Goal: Task Accomplishment & Management: Manage account settings

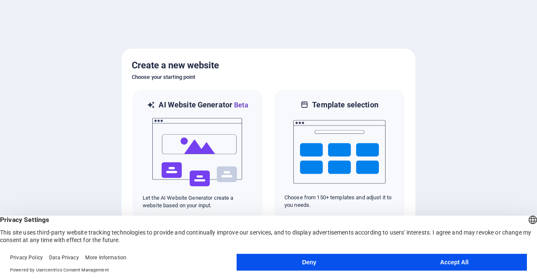
click at [437, 257] on button "Accept All" at bounding box center [454, 262] width 145 height 17
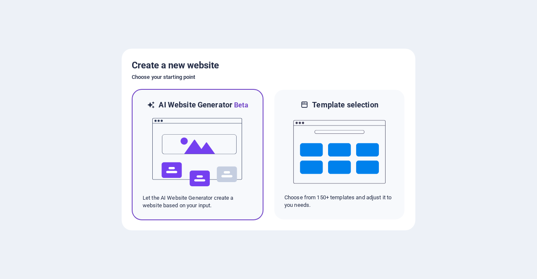
click at [215, 190] on img at bounding box center [198, 152] width 92 height 84
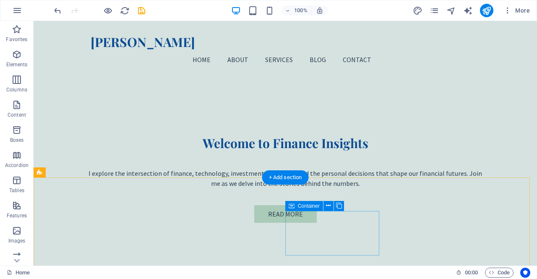
scroll to position [180, 0]
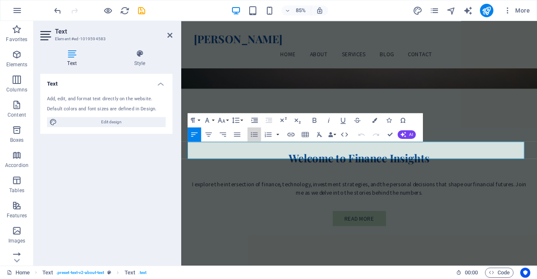
click at [248, 134] on button "Unordered List" at bounding box center [254, 135] width 13 height 14
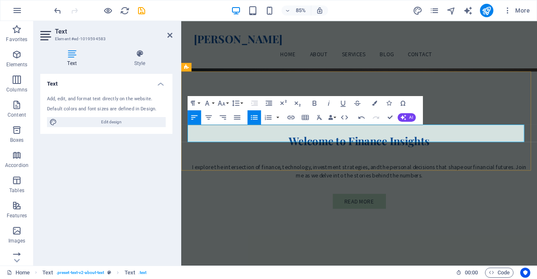
drag, startPoint x: 196, startPoint y: 147, endPoint x: 384, endPoint y: 171, distance: 188.8
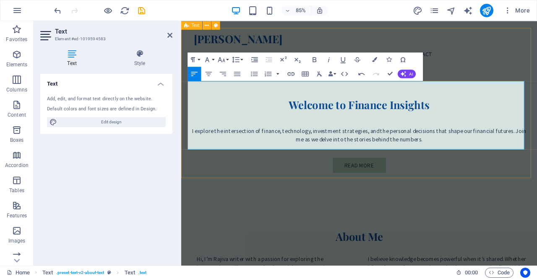
scroll to position [241, 0]
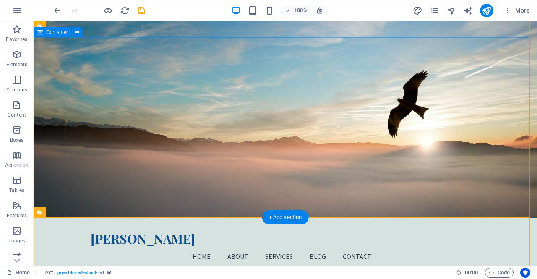
scroll to position [3, 0]
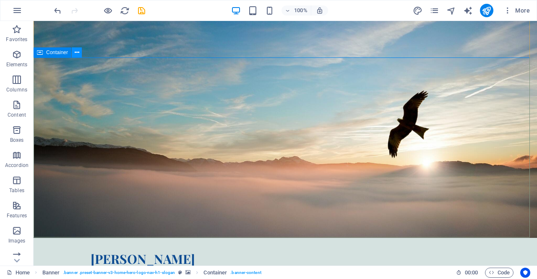
click at [76, 52] on icon at bounding box center [77, 52] width 5 height 9
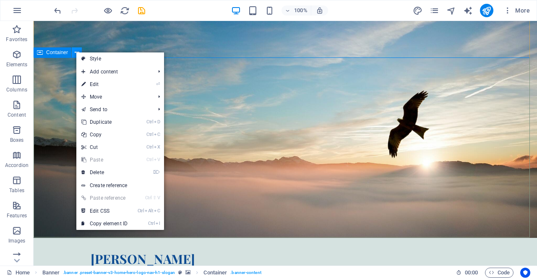
click at [76, 52] on icon at bounding box center [77, 52] width 5 height 9
click at [89, 28] on icon at bounding box center [91, 26] width 5 height 9
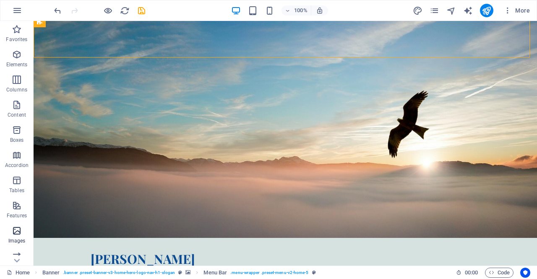
click at [13, 233] on icon "button" at bounding box center [17, 231] width 10 height 10
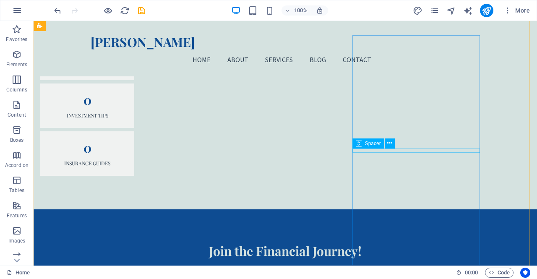
scroll to position [713, 0]
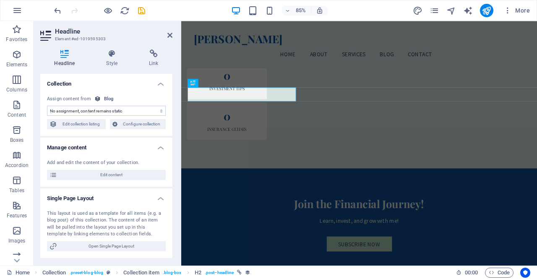
scroll to position [751, 0]
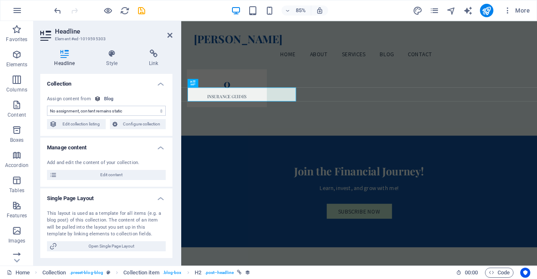
select select "name"
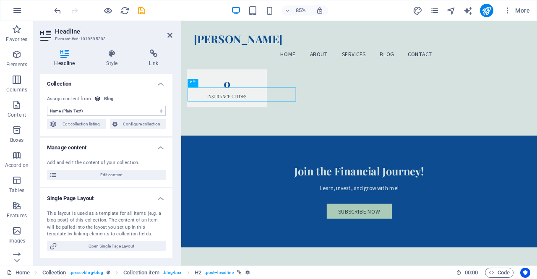
drag, startPoint x: 256, startPoint y: 106, endPoint x: 80, endPoint y: 124, distance: 177.3
click at [95, 109] on select "No assignment, content remains static Created at (Date) Updated at (Date) Name …" at bounding box center [106, 111] width 119 height 10
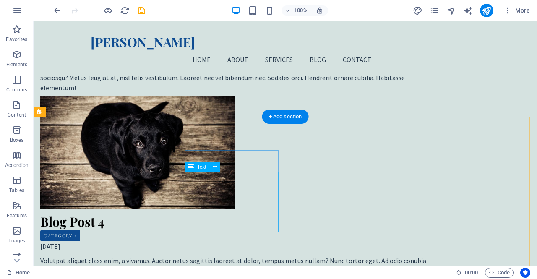
scroll to position [1323, 0]
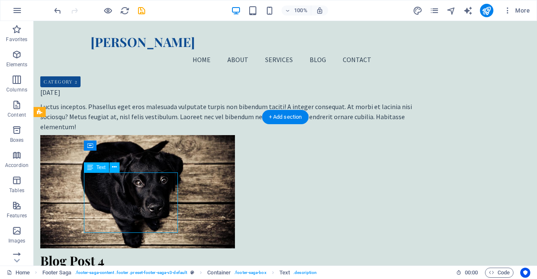
scroll to position [1330, 0]
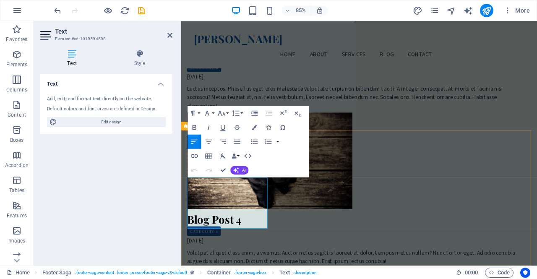
drag, startPoint x: 258, startPoint y: 250, endPoint x: 246, endPoint y: 249, distance: 12.7
drag, startPoint x: 259, startPoint y: 249, endPoint x: 268, endPoint y: 257, distance: 11.3
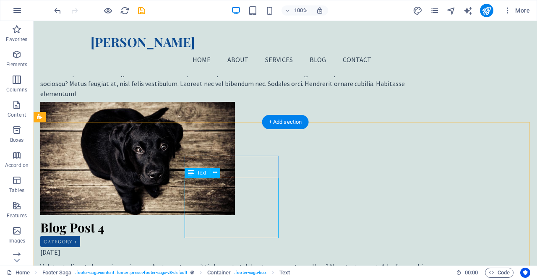
scroll to position [1318, 0]
drag, startPoint x: 207, startPoint y: 202, endPoint x: 215, endPoint y: 202, distance: 8.0
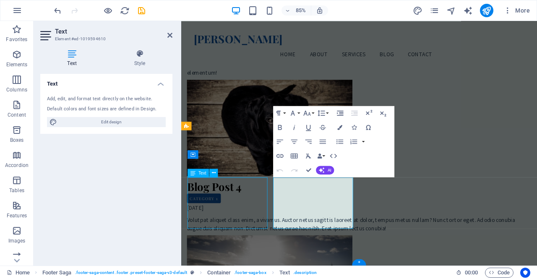
scroll to position [1291, 0]
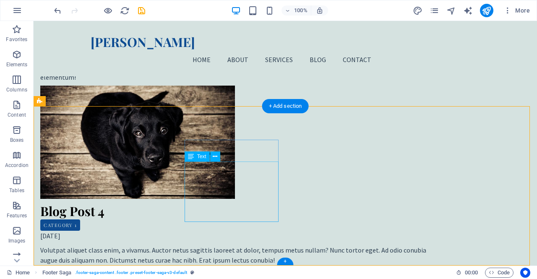
scroll to position [1334, 0]
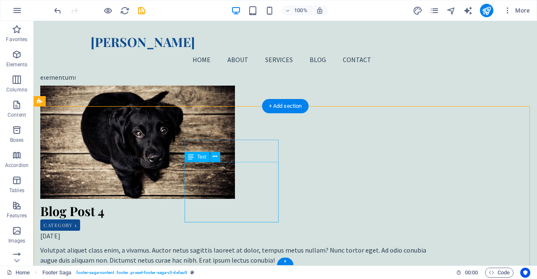
drag, startPoint x: 233, startPoint y: 175, endPoint x: 190, endPoint y: 177, distance: 42.8
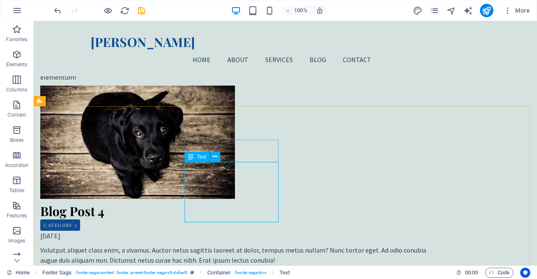
click at [191, 157] on icon at bounding box center [191, 157] width 6 height 10
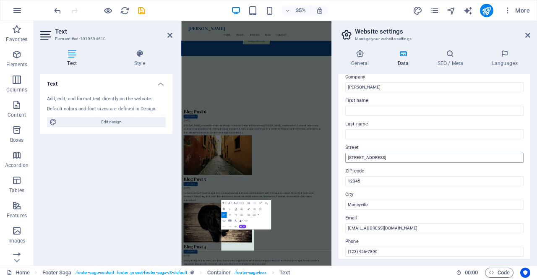
scroll to position [26, 0]
drag, startPoint x: 387, startPoint y: 157, endPoint x: 336, endPoint y: 159, distance: 50.8
click at [336, 159] on div "General Data SEO / Meta Languages Website name [DOMAIN_NAME] Logo Drag files he…" at bounding box center [434, 154] width 205 height 223
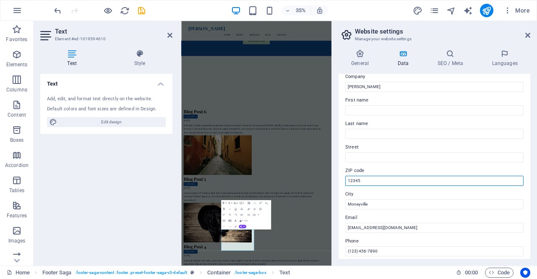
click at [376, 178] on input "12345" at bounding box center [435, 181] width 178 height 10
type input "1"
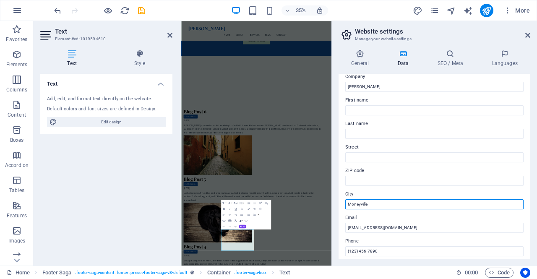
drag, startPoint x: 555, startPoint y: 222, endPoint x: 608, endPoint y: 532, distance: 315.2
type input "M"
type input "k"
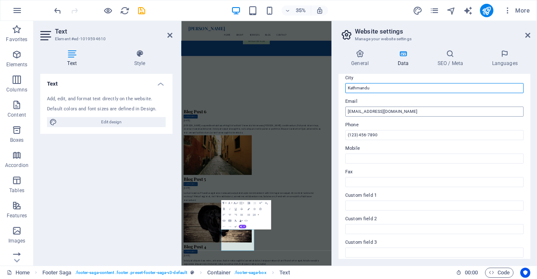
scroll to position [143, 0]
type input "Kathmandu"
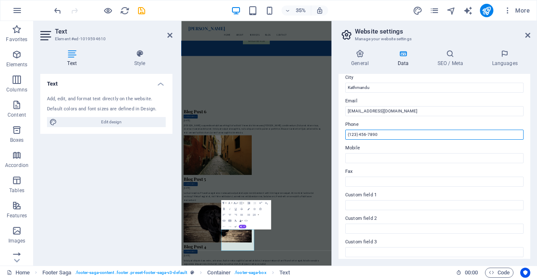
drag, startPoint x: 393, startPoint y: 134, endPoint x: 347, endPoint y: 131, distance: 45.4
click at [347, 131] on input "(123) 456-7890" at bounding box center [435, 135] width 178 height 10
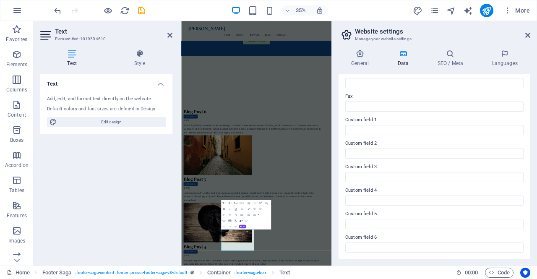
scroll to position [0, 0]
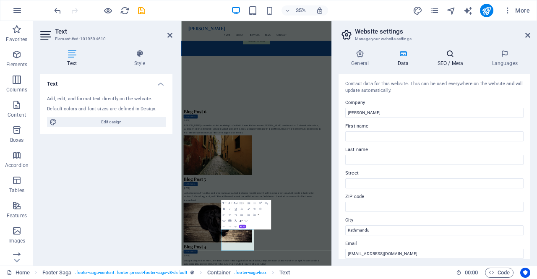
click at [442, 58] on icon at bounding box center [450, 54] width 51 height 8
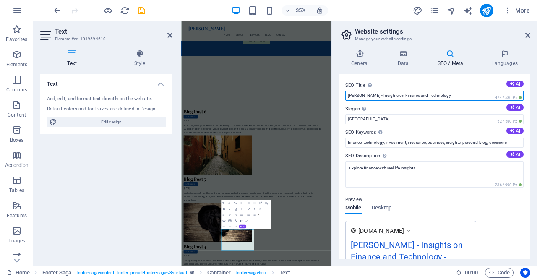
click at [424, 94] on input "[PERSON_NAME] - Insights on Finance and Technology" at bounding box center [435, 96] width 178 height 10
click at [437, 94] on input "Finance, Insurance, Risk Management," at bounding box center [435, 96] width 178 height 10
drag, startPoint x: 469, startPoint y: 94, endPoint x: 417, endPoint y: 92, distance: 52.1
click at [417, 92] on input "[PERSON_NAME] - Insights on Finance, Insurance, Risk Management," at bounding box center [435, 96] width 178 height 10
type input "[PERSON_NAME] - Insights on Finance and Technology"
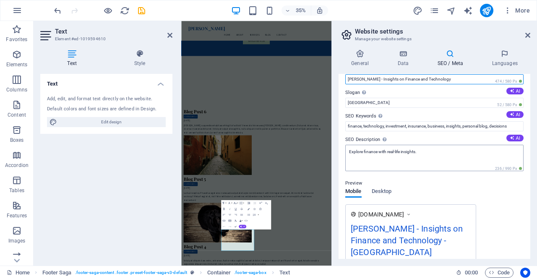
scroll to position [16, 0]
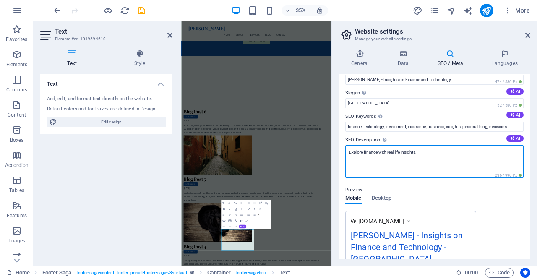
click at [420, 154] on textarea "Explore finance with real-life insights." at bounding box center [435, 161] width 178 height 33
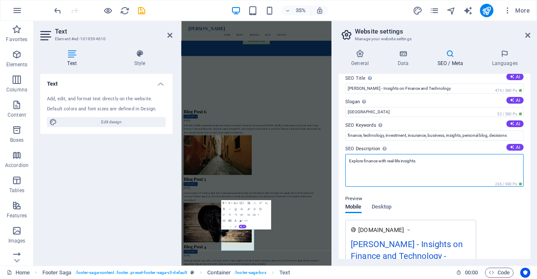
scroll to position [0, 0]
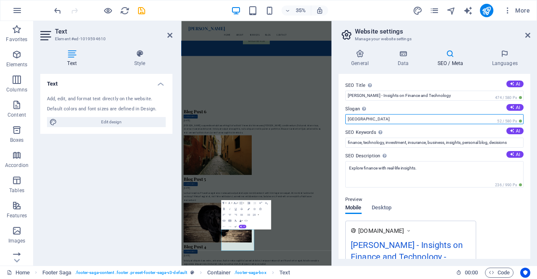
drag, startPoint x: 549, startPoint y: 141, endPoint x: 605, endPoint y: 287, distance: 156.4
type input "B"
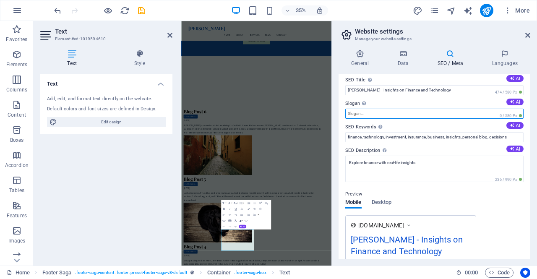
scroll to position [6, 0]
paste input "Smart Insights for Smarter Financial Decisions"
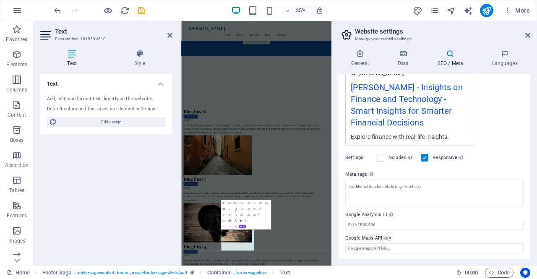
scroll to position [0, 0]
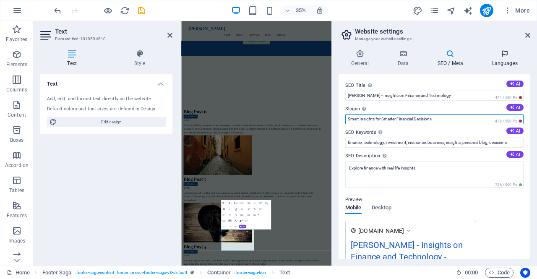
type input "Smart Insights for Smarter Financial Decisions"
click at [502, 58] on h4 "Languages" at bounding box center [504, 59] width 51 height 18
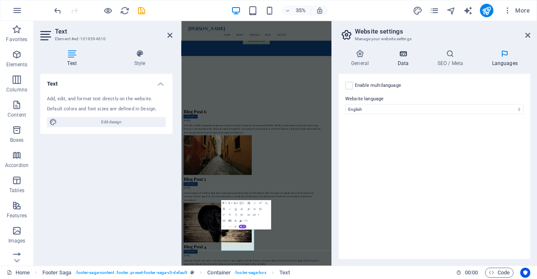
click at [403, 58] on icon at bounding box center [403, 54] width 37 height 8
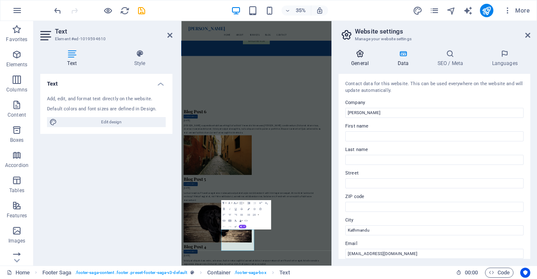
click at [362, 55] on icon at bounding box center [360, 54] width 43 height 8
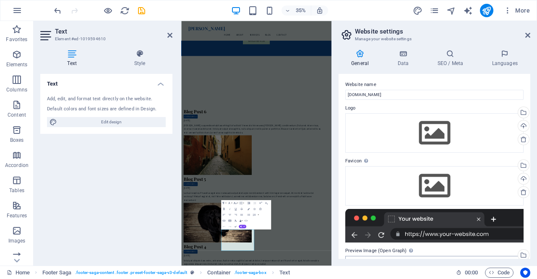
scroll to position [1, 0]
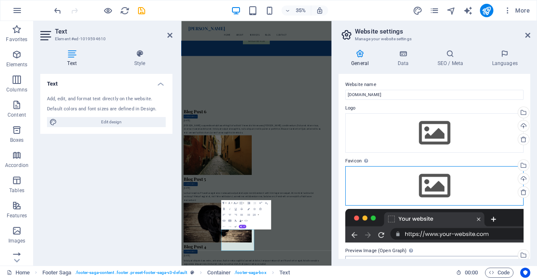
click at [391, 189] on div "Drag files here, click to choose files or select files from Files or our free s…" at bounding box center [435, 185] width 178 height 39
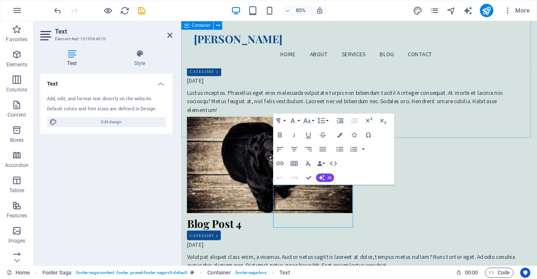
scroll to position [1330, 0]
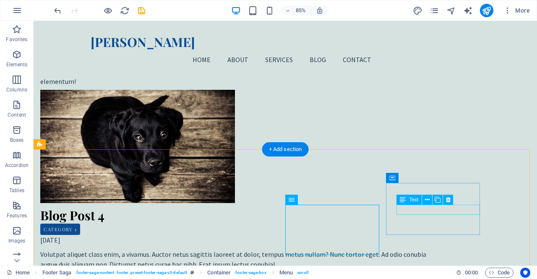
scroll to position [1291, 0]
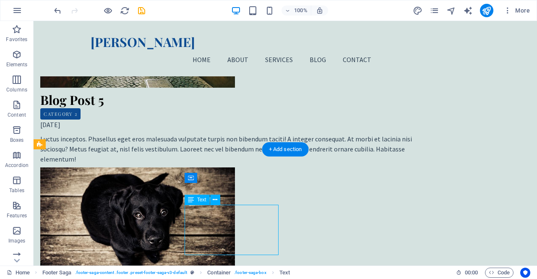
scroll to position [1330, 0]
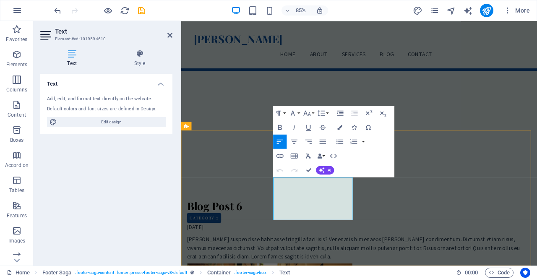
scroll to position [1289, 0]
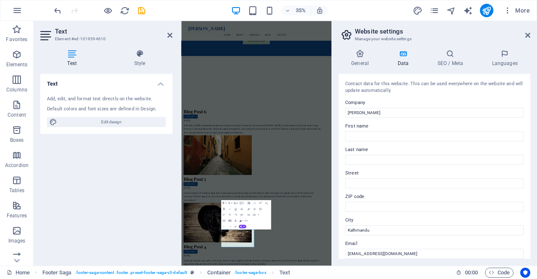
click at [112, 102] on div "Add, edit, and format text directly on the website." at bounding box center [106, 99] width 119 height 7
drag, startPoint x: 68, startPoint y: 48, endPoint x: 390, endPoint y: 127, distance: 331.1
click at [390, 127] on div "Home Favorites Elements Columns Content Boxes Accordion Tables Features Images …" at bounding box center [268, 143] width 537 height 245
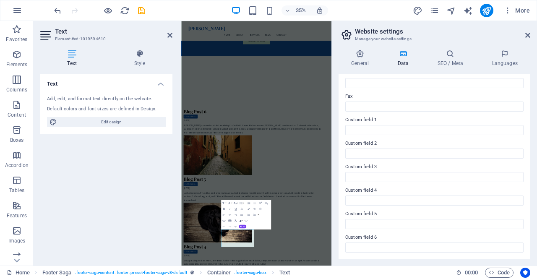
scroll to position [0, 0]
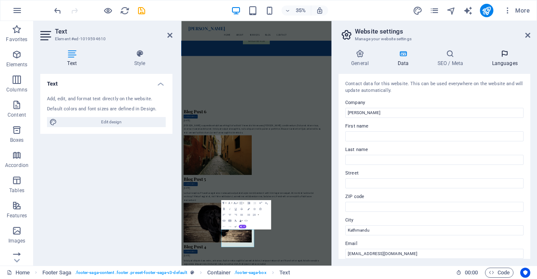
click at [503, 57] on icon at bounding box center [504, 54] width 51 height 8
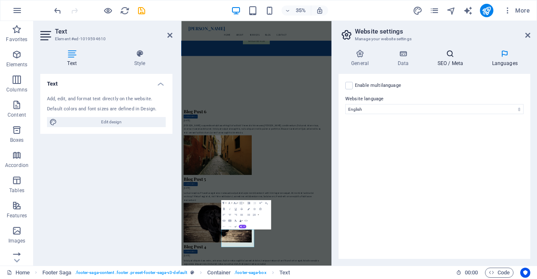
click at [461, 53] on icon at bounding box center [450, 54] width 51 height 8
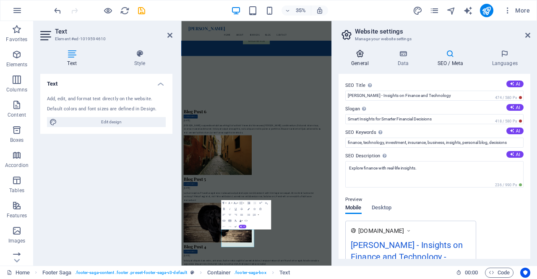
click at [360, 52] on icon at bounding box center [360, 54] width 43 height 8
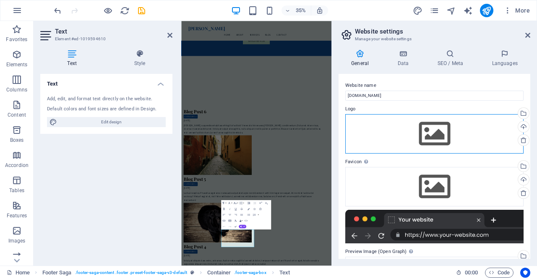
click at [397, 126] on div "Drag files here, click to choose files or select files from Files or our free s…" at bounding box center [435, 133] width 178 height 39
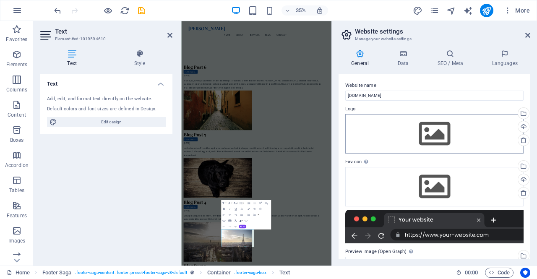
scroll to position [6305, 0]
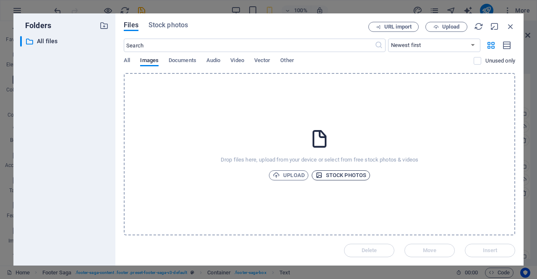
click at [332, 171] on span "Stock photos" at bounding box center [341, 175] width 51 height 10
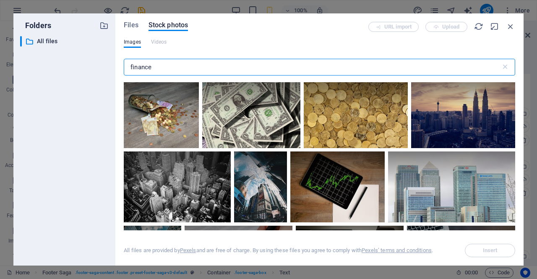
scroll to position [511, 0]
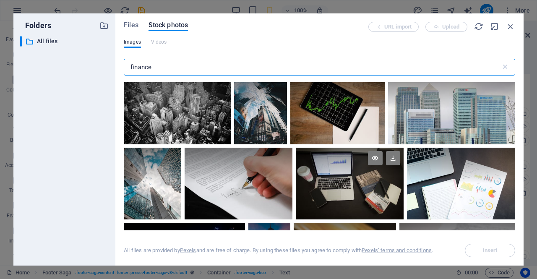
type input "finance"
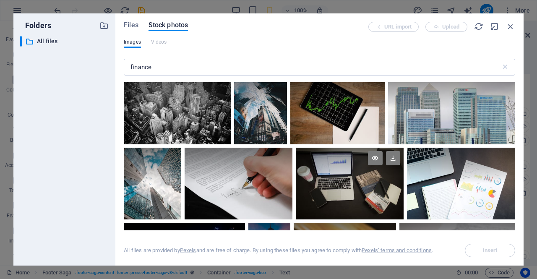
click at [377, 173] on div at bounding box center [350, 166] width 108 height 36
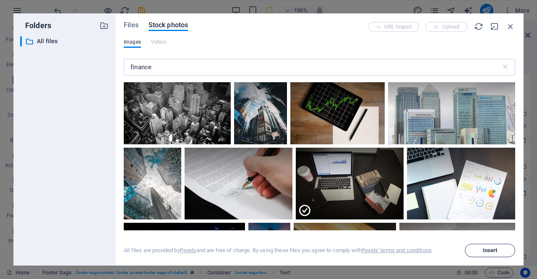
click at [484, 248] on span "Insert" at bounding box center [490, 250] width 15 height 5
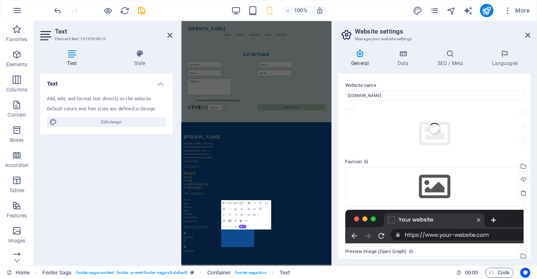
scroll to position [1289, 0]
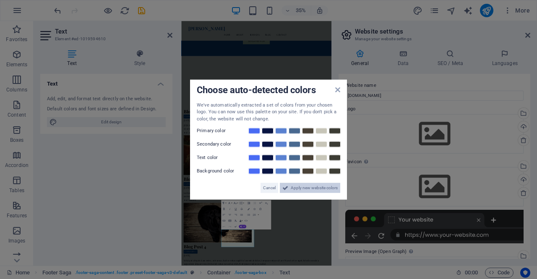
click at [288, 190] on button "Apply new website colors" at bounding box center [310, 188] width 60 height 10
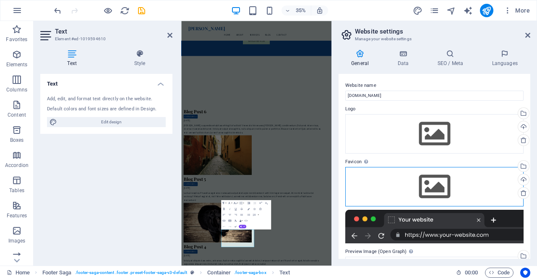
click at [416, 181] on div "Drag files here, click to choose files or select files from Files or our free s…" at bounding box center [435, 186] width 178 height 39
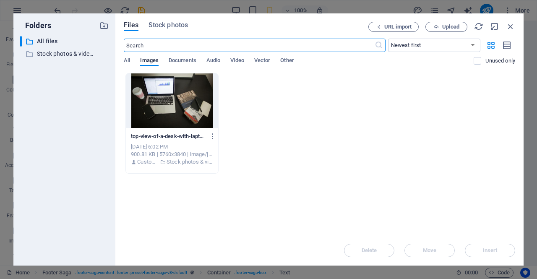
scroll to position [1330, 0]
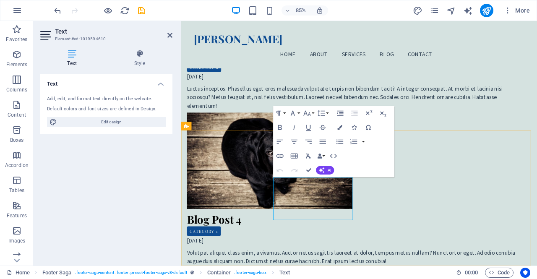
drag, startPoint x: 327, startPoint y: 233, endPoint x: 298, endPoint y: 210, distance: 37.2
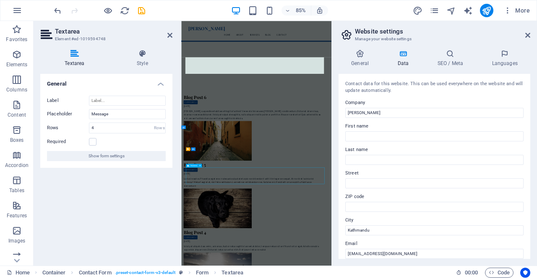
scroll to position [1289, 0]
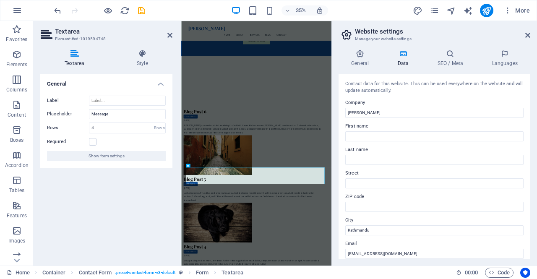
click at [400, 55] on icon at bounding box center [403, 54] width 37 height 8
click at [362, 55] on icon at bounding box center [360, 54] width 43 height 8
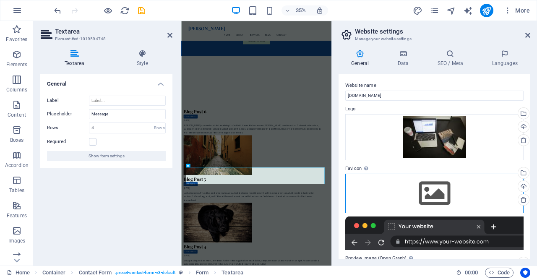
click at [428, 186] on div "Drag files here, click to choose files or select files from Files or our free s…" at bounding box center [435, 193] width 178 height 39
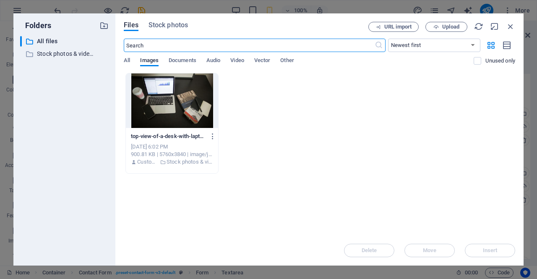
click at [208, 47] on input "text" at bounding box center [249, 45] width 251 height 13
type input "f"
type input "finan"
click at [167, 23] on span "Stock photos" at bounding box center [168, 25] width 39 height 10
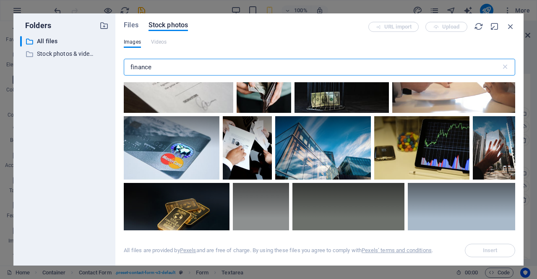
scroll to position [1411, 0]
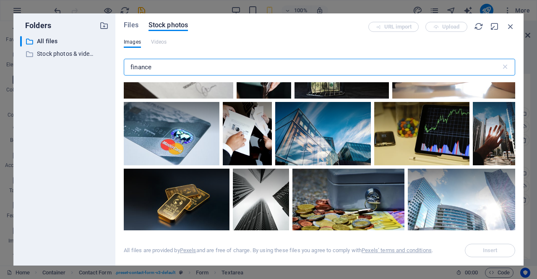
drag, startPoint x: 161, startPoint y: 73, endPoint x: 116, endPoint y: 71, distance: 45.4
click at [116, 71] on div "Files Stock photos URL import Upload Images Videos finance ​ All files are prov…" at bounding box center [319, 139] width 408 height 252
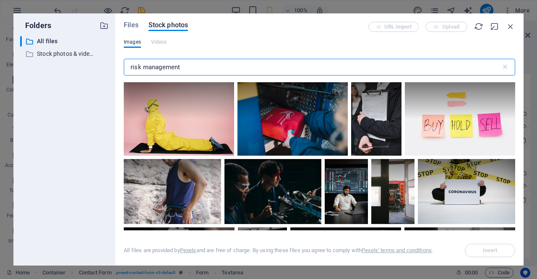
scroll to position [300, 0]
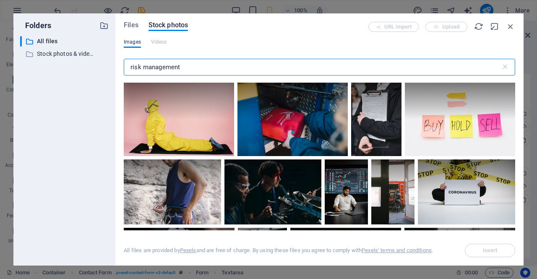
drag, startPoint x: 194, startPoint y: 70, endPoint x: 102, endPoint y: 72, distance: 91.5
click at [102, 72] on div "Folders ​ All files All files ​ Stock photos & videos Stock photos & videos Fil…" at bounding box center [268, 139] width 511 height 252
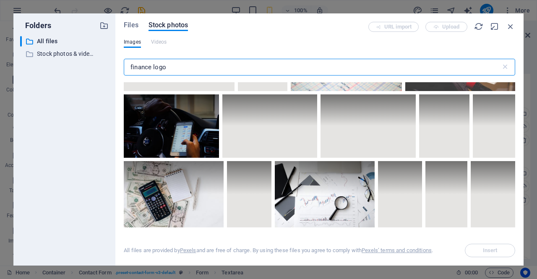
scroll to position [2790, 0]
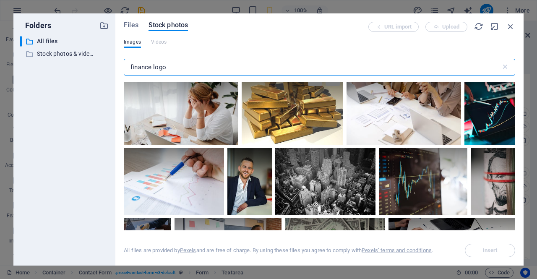
type input "finance logo"
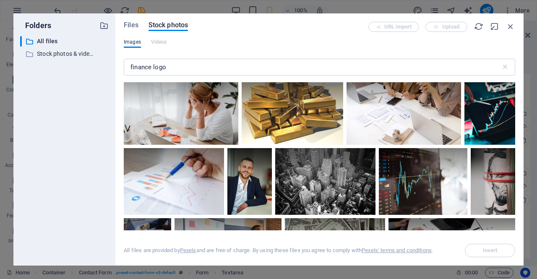
click at [304, 102] on div at bounding box center [293, 106] width 102 height 76
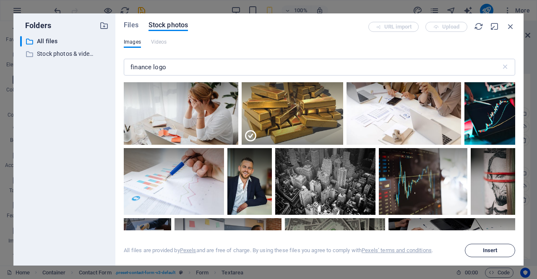
click at [488, 245] on button "Insert" at bounding box center [490, 250] width 50 height 13
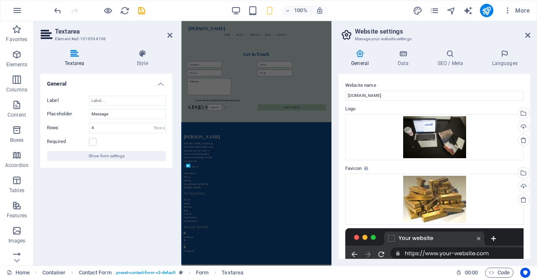
scroll to position [1289, 0]
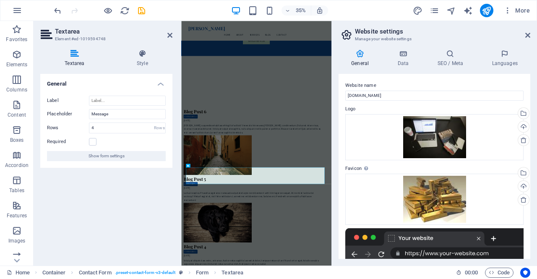
click at [483, 249] on div at bounding box center [435, 245] width 178 height 34
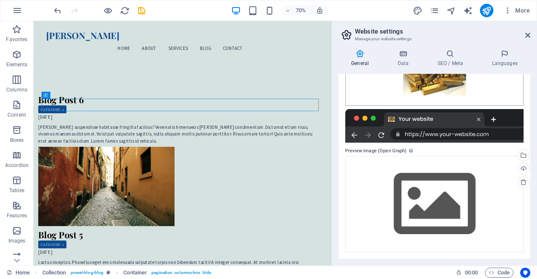
scroll to position [135, 0]
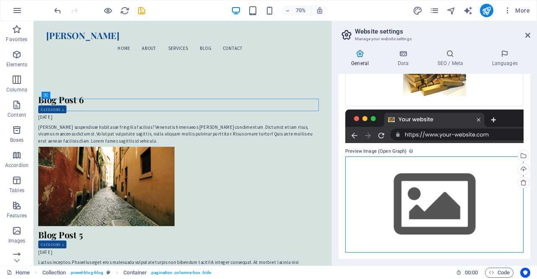
click at [425, 204] on div "Drag files here, click to choose files or select files from Files or our free s…" at bounding box center [435, 205] width 178 height 96
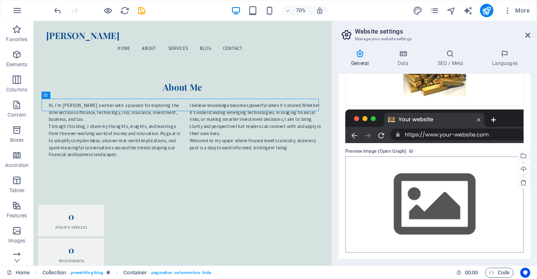
scroll to position [1250, 0]
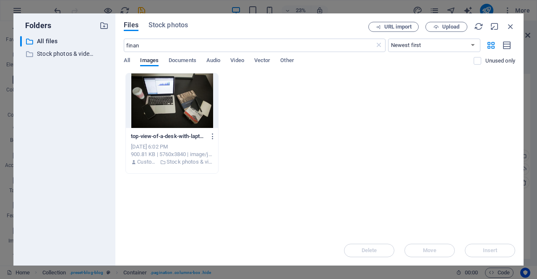
click at [170, 114] on div at bounding box center [172, 100] width 92 height 55
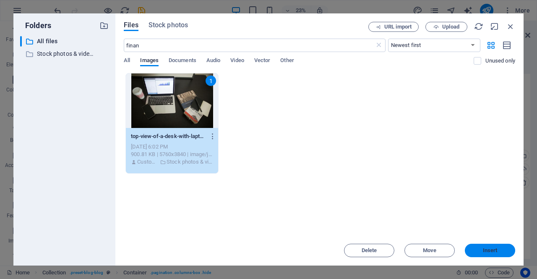
click at [500, 249] on span "Insert" at bounding box center [491, 250] width 44 height 5
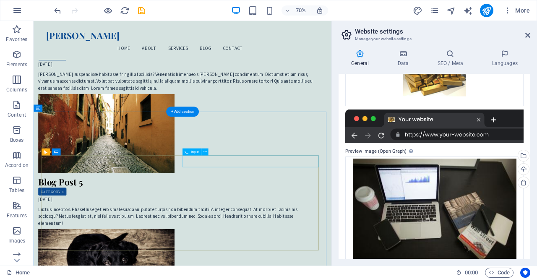
scroll to position [1324, 0]
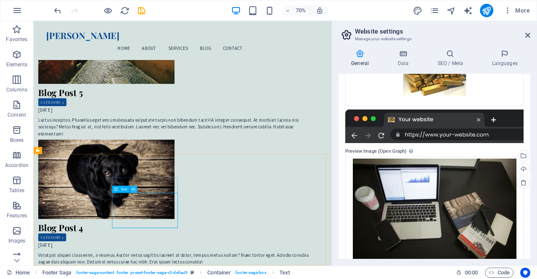
click at [131, 192] on button at bounding box center [133, 189] width 7 height 7
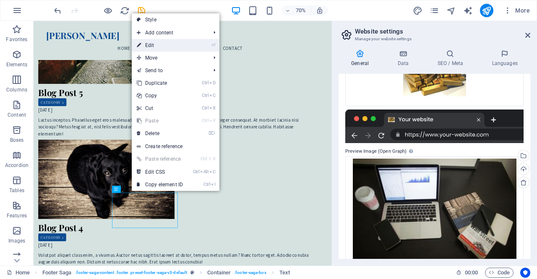
click at [170, 50] on link "⏎ Edit" at bounding box center [160, 45] width 56 height 13
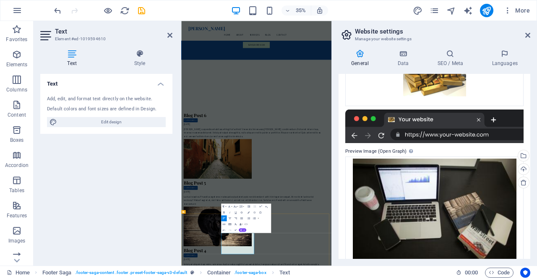
scroll to position [1289, 0]
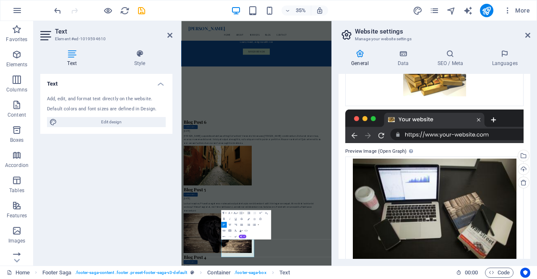
scroll to position [1259, 0]
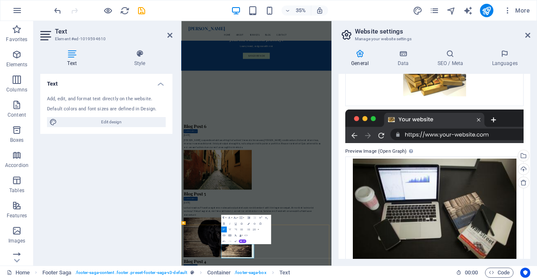
scroll to position [1241, 0]
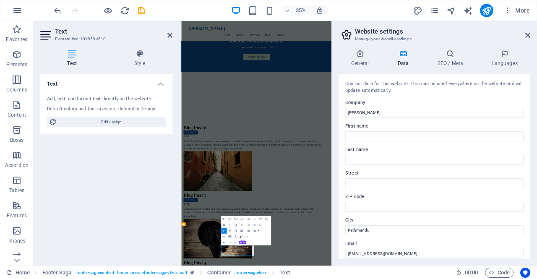
scroll to position [1243, 0]
click at [147, 237] on div "Text Add, edit, and format text directly on the website. Default colors and fon…" at bounding box center [106, 166] width 132 height 185
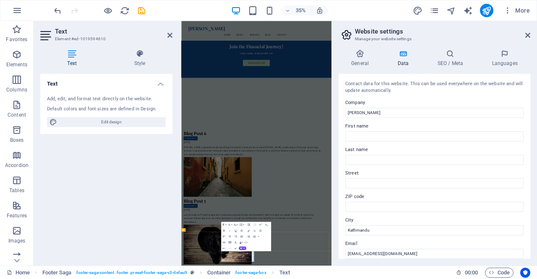
scroll to position [1227, 0]
click at [141, 229] on div "Text Add, edit, and format text directly on the website. Default colors and fon…" at bounding box center [106, 166] width 132 height 185
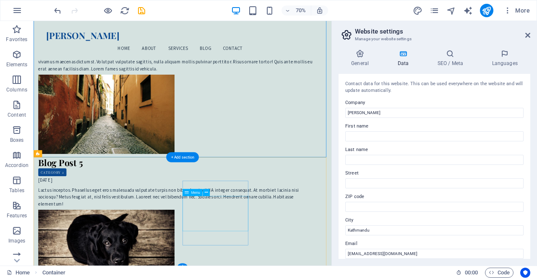
scroll to position [1324, 0]
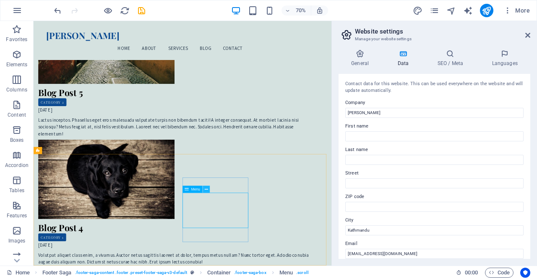
click at [206, 192] on icon at bounding box center [206, 189] width 3 height 6
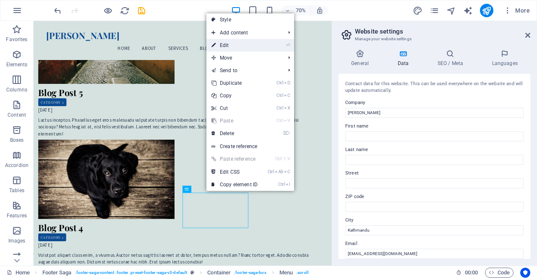
click at [238, 44] on link "⏎ Edit" at bounding box center [235, 45] width 56 height 13
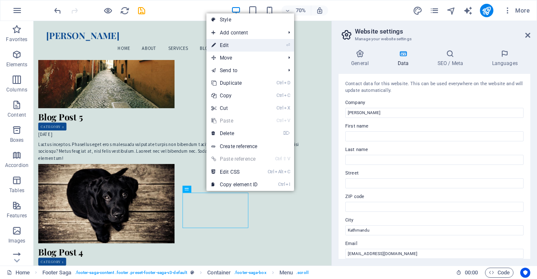
select select
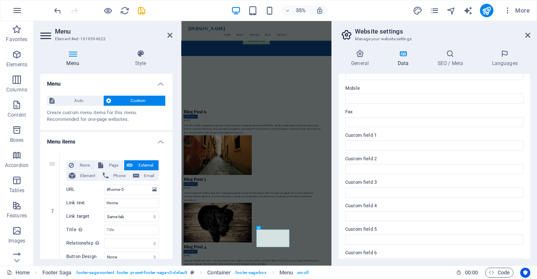
scroll to position [218, 0]
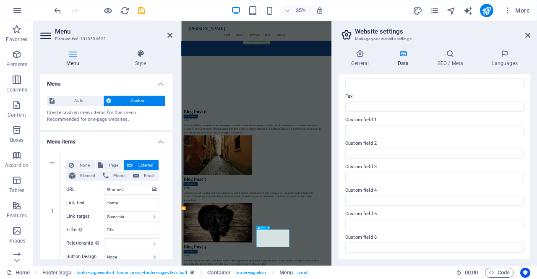
click at [265, 229] on div "Menu" at bounding box center [262, 227] width 10 height 3
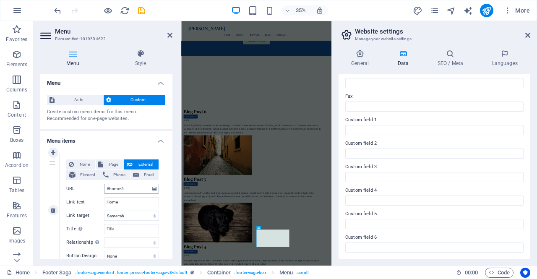
scroll to position [0, 0]
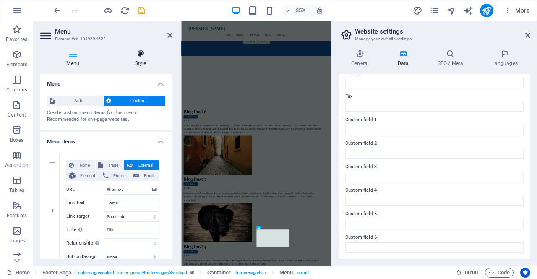
click at [138, 58] on h4 "Style" at bounding box center [141, 59] width 64 height 18
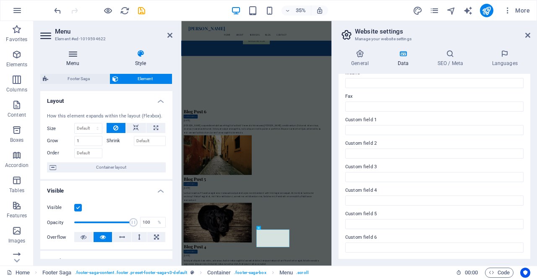
click at [69, 50] on icon at bounding box center [72, 54] width 65 height 8
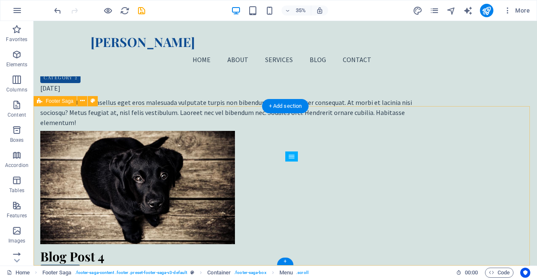
scroll to position [1334, 0]
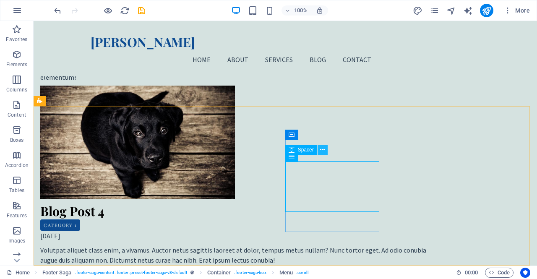
click at [326, 149] on button at bounding box center [323, 150] width 10 height 10
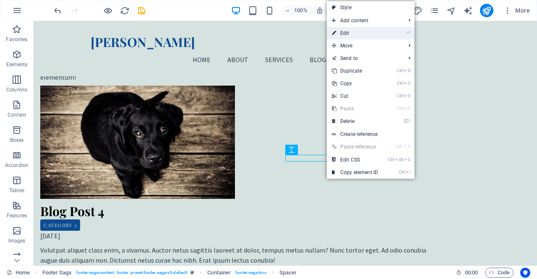
click at [364, 31] on link "⏎ Edit" at bounding box center [355, 33] width 56 height 13
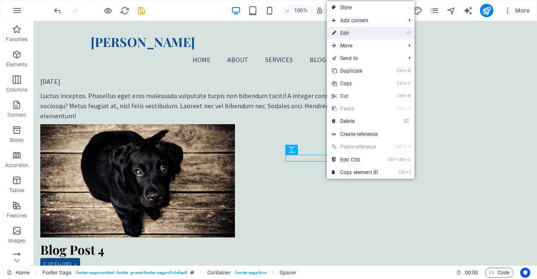
scroll to position [1330, 0]
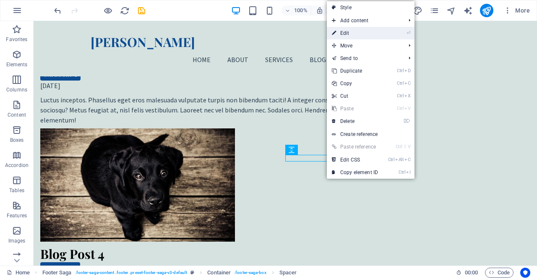
select select "px"
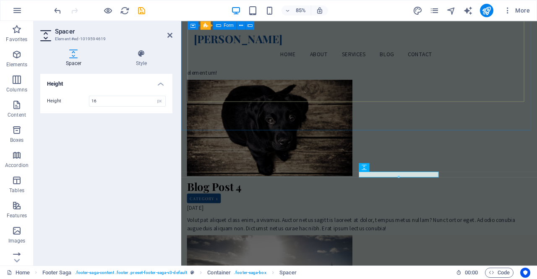
scroll to position [1334, 0]
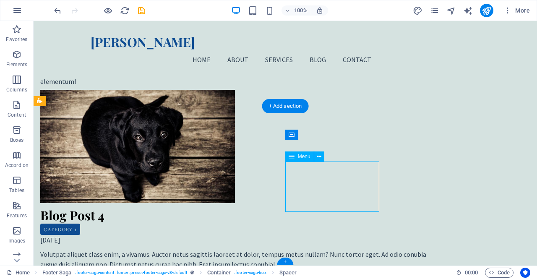
select select
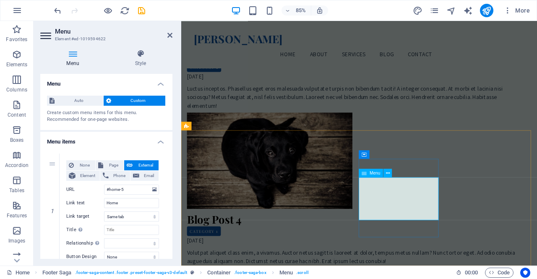
click at [367, 173] on icon at bounding box center [364, 173] width 5 height 8
click at [390, 172] on button at bounding box center [388, 173] width 8 height 8
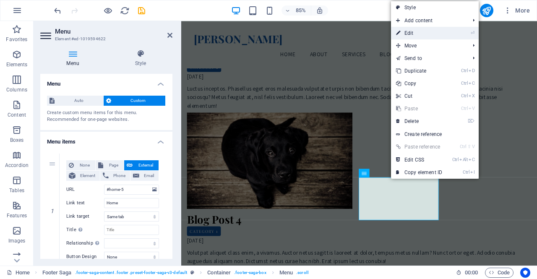
click at [446, 34] on link "⏎ Edit" at bounding box center [419, 33] width 56 height 13
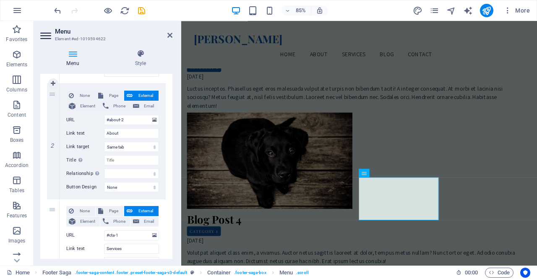
scroll to position [0, 0]
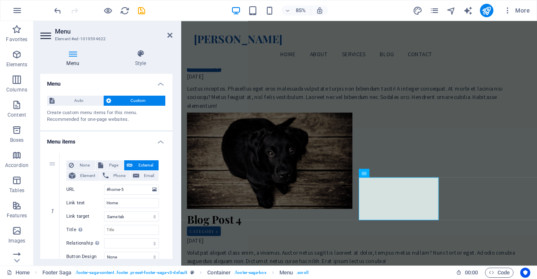
click at [55, 33] on header "Menu Element #ed-1019594622" at bounding box center [106, 32] width 132 height 22
click at [51, 33] on icon at bounding box center [46, 35] width 13 height 13
click at [387, 173] on icon at bounding box center [388, 173] width 4 height 8
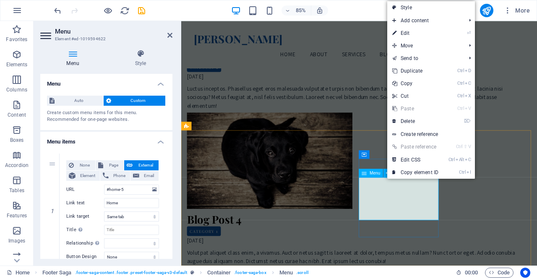
click at [364, 173] on icon at bounding box center [364, 173] width 5 height 8
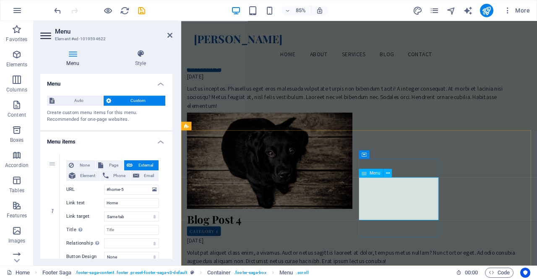
click at [364, 173] on icon at bounding box center [364, 173] width 5 height 8
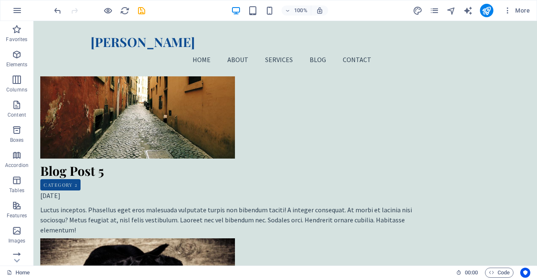
scroll to position [1334, 0]
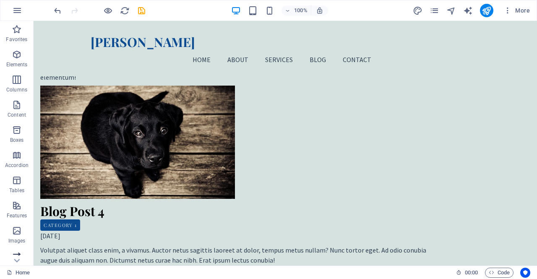
click at [17, 252] on icon "button" at bounding box center [17, 256] width 10 height 10
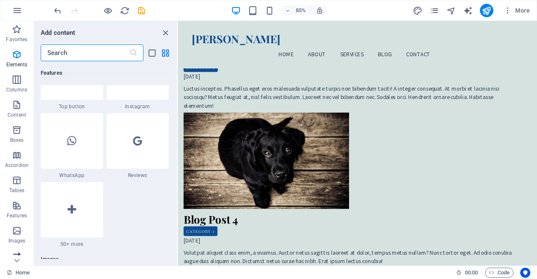
scroll to position [4759, 0]
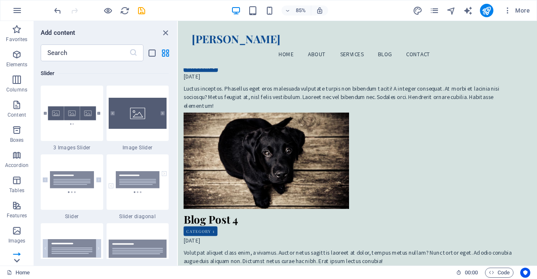
click at [16, 261] on icon at bounding box center [17, 261] width 12 height 12
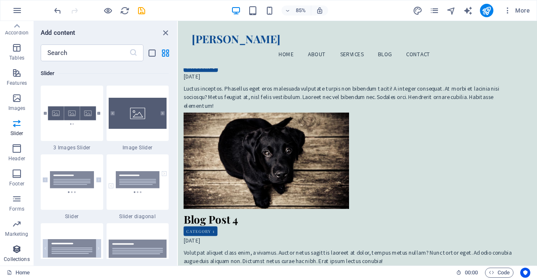
click at [18, 251] on icon "button" at bounding box center [17, 249] width 10 height 10
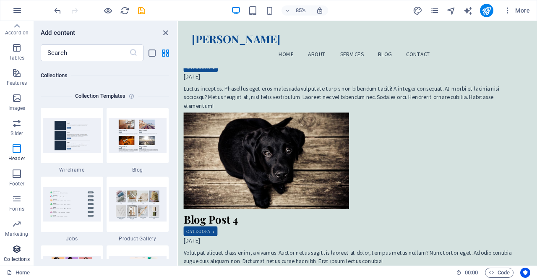
scroll to position [7685, 0]
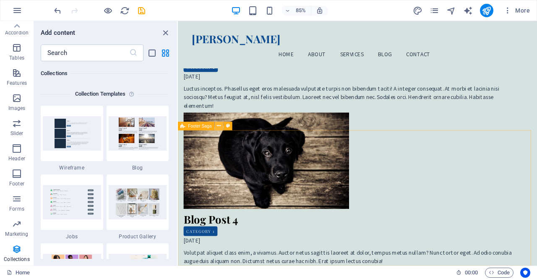
click at [218, 125] on icon at bounding box center [219, 126] width 4 height 8
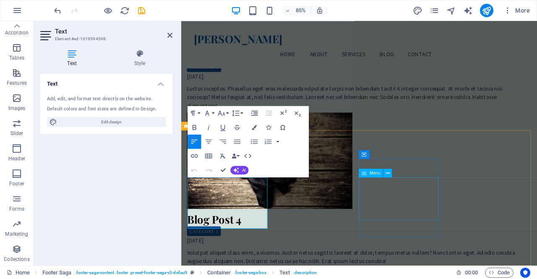
select select
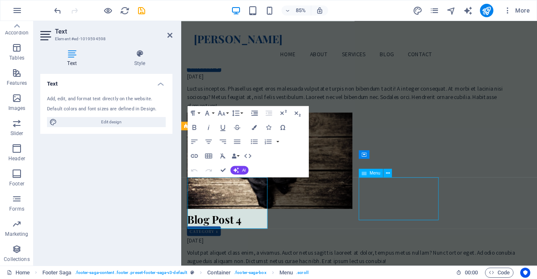
select select
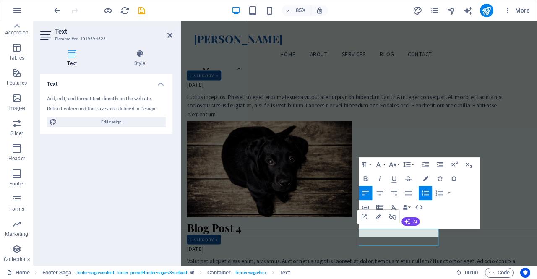
scroll to position [1330, 0]
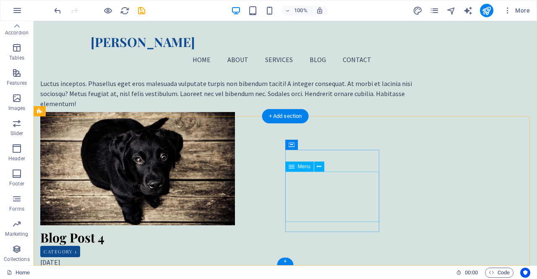
scroll to position [1324, 0]
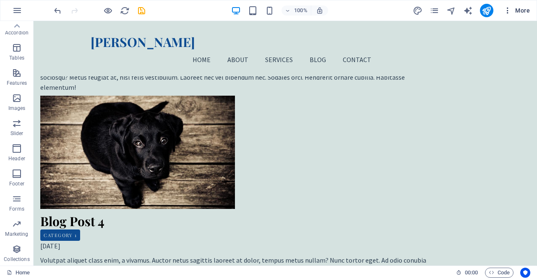
click at [522, 8] on span "More" at bounding box center [517, 10] width 26 height 8
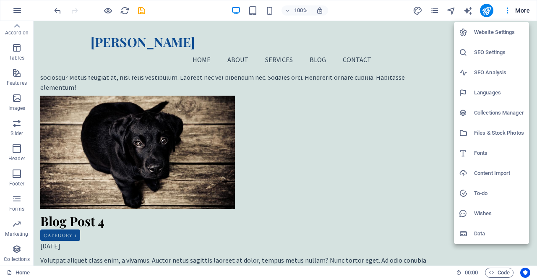
click at [269, 10] on div at bounding box center [268, 139] width 537 height 279
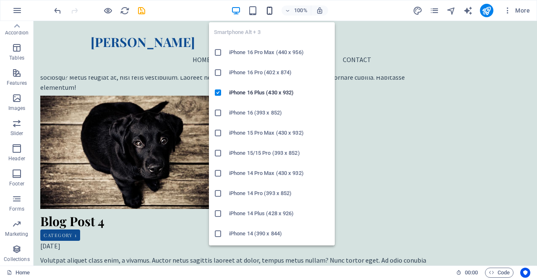
click at [268, 9] on icon "button" at bounding box center [270, 11] width 10 height 10
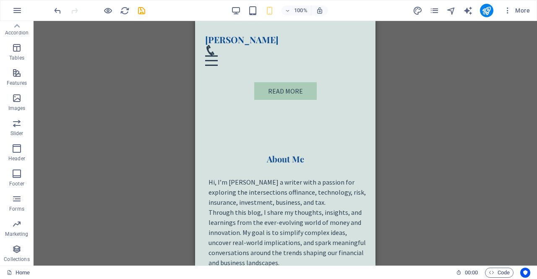
scroll to position [0, 0]
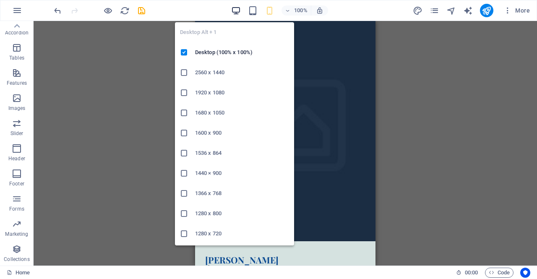
click at [235, 8] on icon "button" at bounding box center [236, 11] width 10 height 10
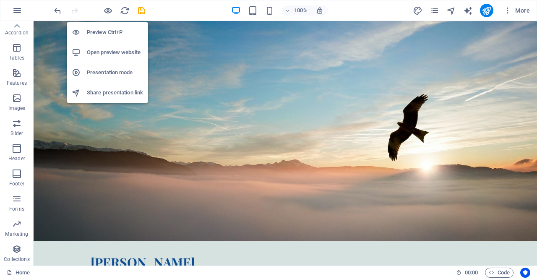
click at [118, 52] on h6 "Open preview website" at bounding box center [115, 52] width 56 height 10
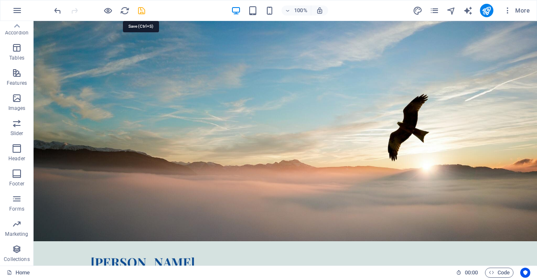
click at [141, 12] on icon "save" at bounding box center [142, 11] width 10 height 10
checkbox input "false"
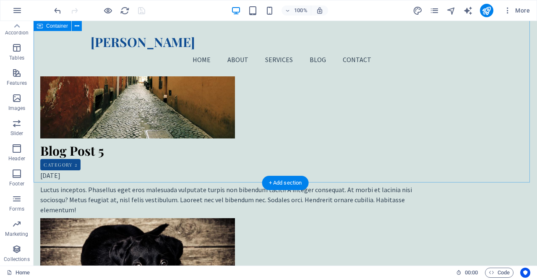
scroll to position [1324, 0]
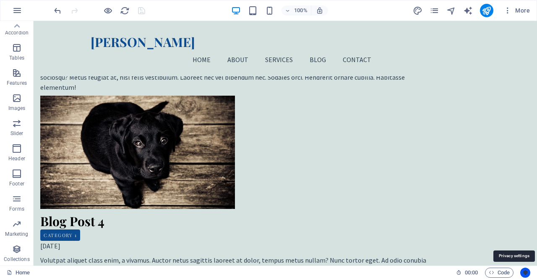
click at [524, 275] on icon "Usercentrics" at bounding box center [526, 273] width 6 height 6
click at [509, 13] on icon "button" at bounding box center [508, 10] width 8 height 8
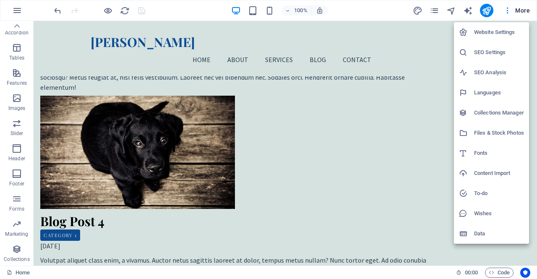
click at [524, 9] on div at bounding box center [268, 139] width 537 height 279
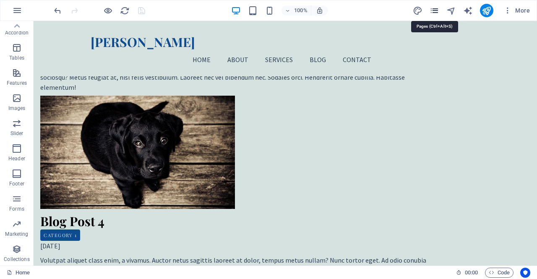
click at [435, 10] on icon "pages" at bounding box center [435, 11] width 10 height 10
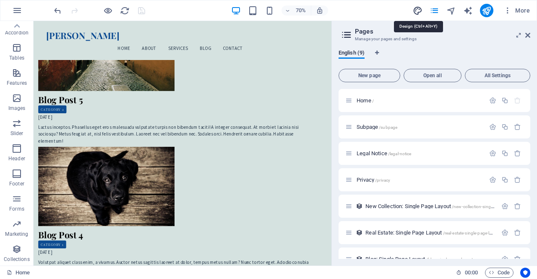
click at [419, 10] on icon "design" at bounding box center [418, 11] width 10 height 10
select select "px"
select select "200"
select select "px"
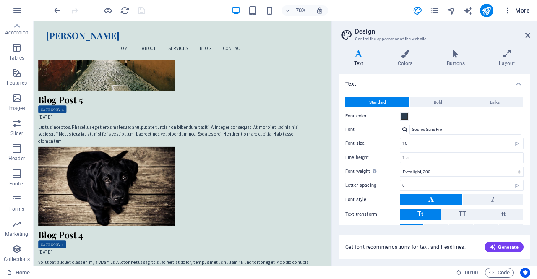
click at [521, 8] on span "More" at bounding box center [517, 10] width 26 height 8
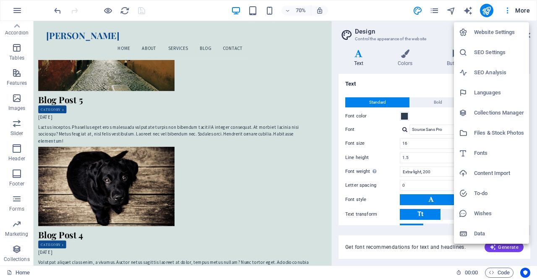
click at [382, 14] on div at bounding box center [268, 139] width 537 height 279
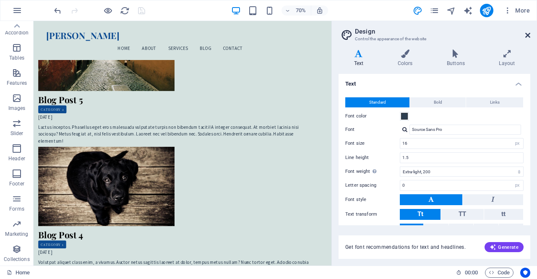
click at [528, 36] on icon at bounding box center [528, 35] width 5 height 7
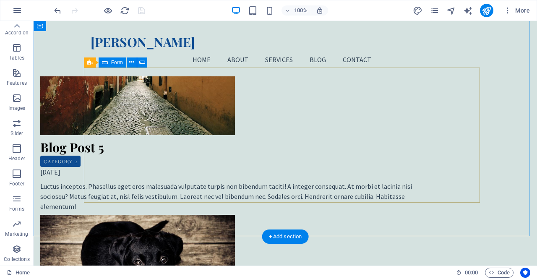
scroll to position [1202, 0]
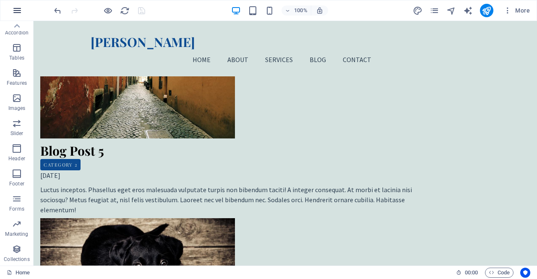
click at [14, 9] on icon "button" at bounding box center [17, 10] width 10 height 10
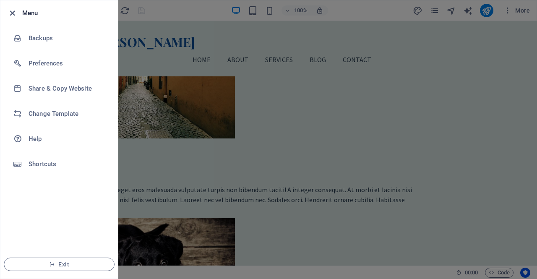
click at [15, 10] on icon "button" at bounding box center [13, 13] width 10 height 10
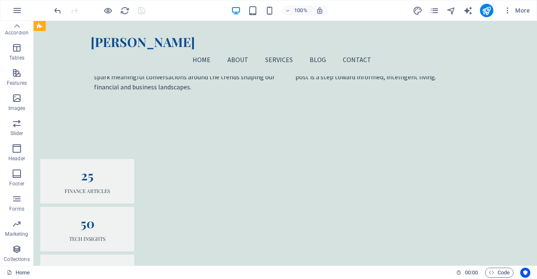
scroll to position [0, 0]
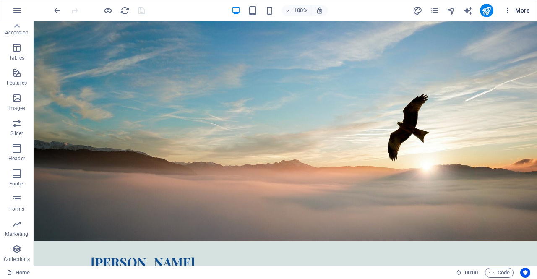
click at [505, 12] on icon "button" at bounding box center [508, 10] width 8 height 8
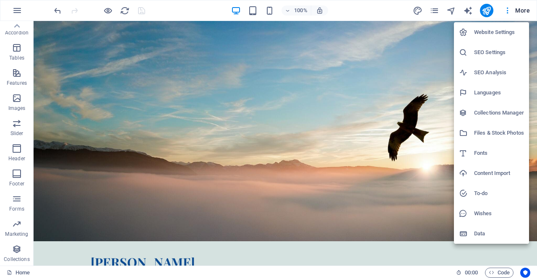
click at [522, 8] on div at bounding box center [268, 139] width 537 height 279
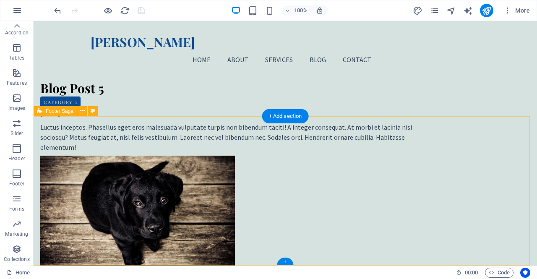
scroll to position [1324, 0]
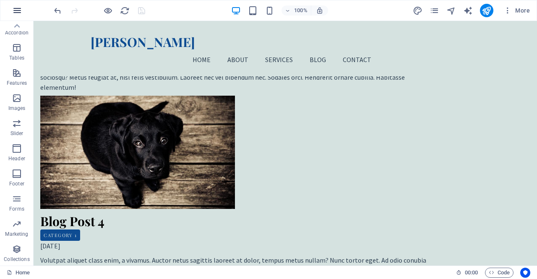
click at [14, 15] on icon "button" at bounding box center [17, 10] width 10 height 10
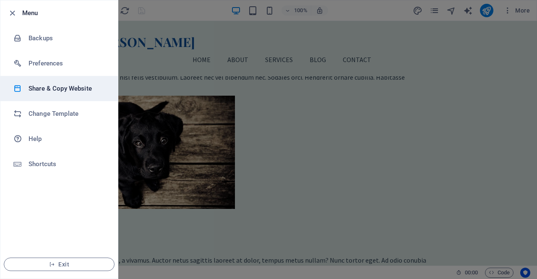
click at [67, 91] on h6 "Share & Copy Website" at bounding box center [68, 89] width 78 height 10
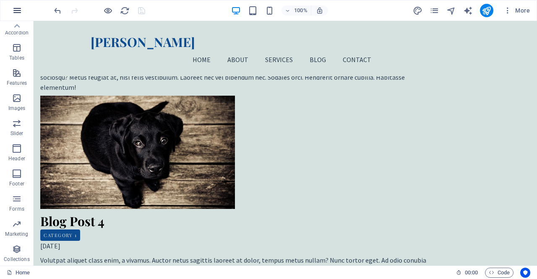
click at [16, 10] on icon "button" at bounding box center [17, 10] width 10 height 10
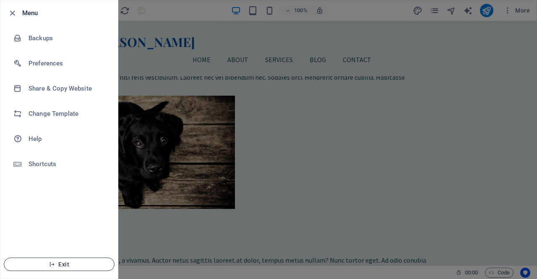
click at [48, 266] on span "Exit" at bounding box center [59, 264] width 97 height 7
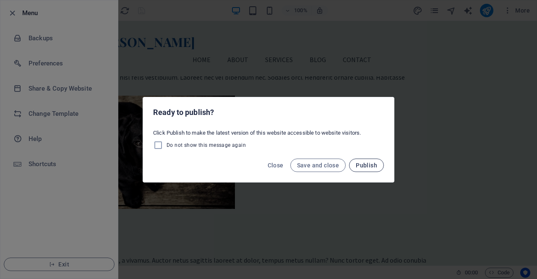
click at [370, 162] on span "Publish" at bounding box center [366, 165] width 21 height 7
